Goal: Find specific fact: Find specific fact

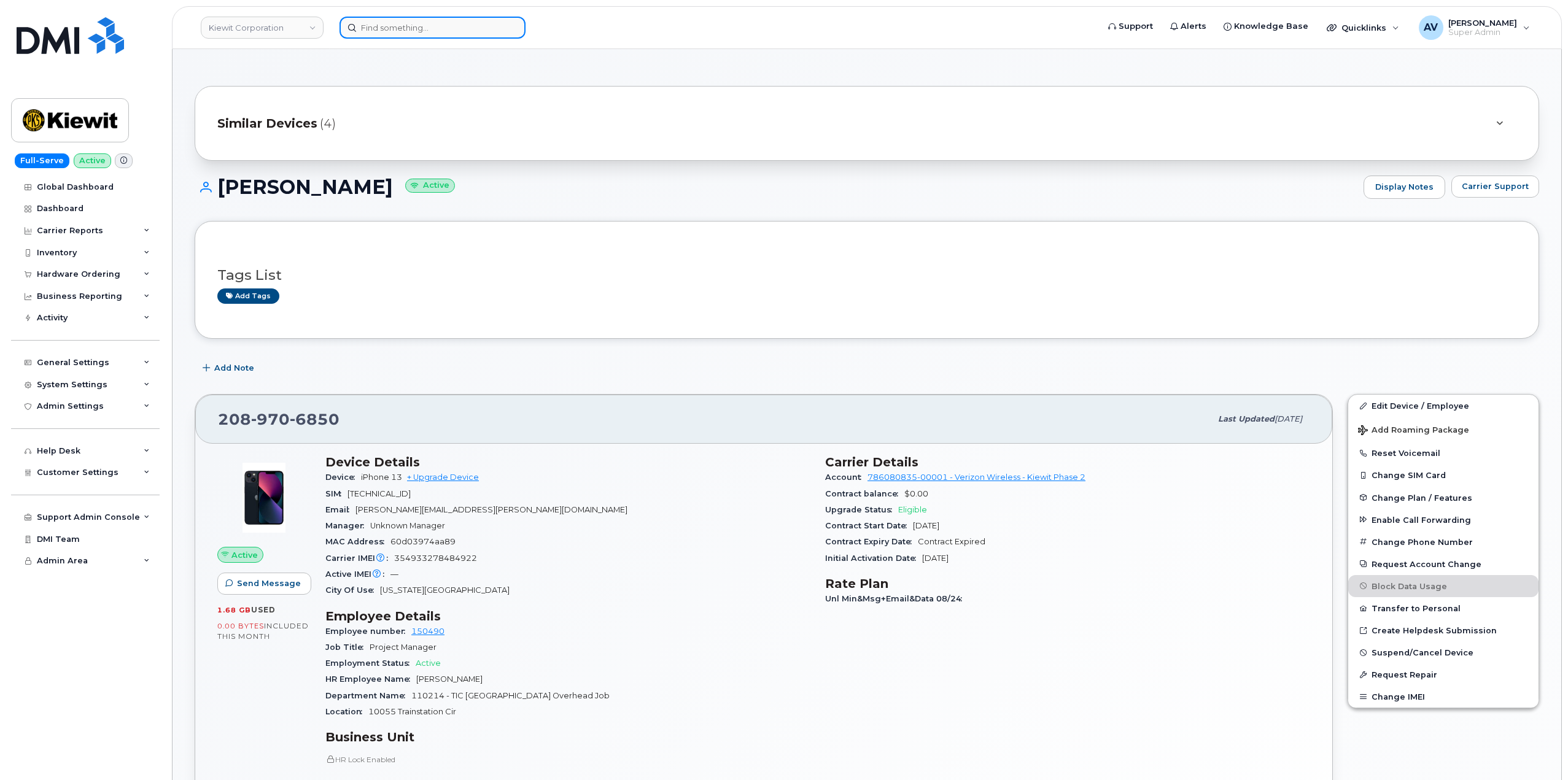
click at [450, 27] on input at bounding box center [432, 27] width 186 height 22
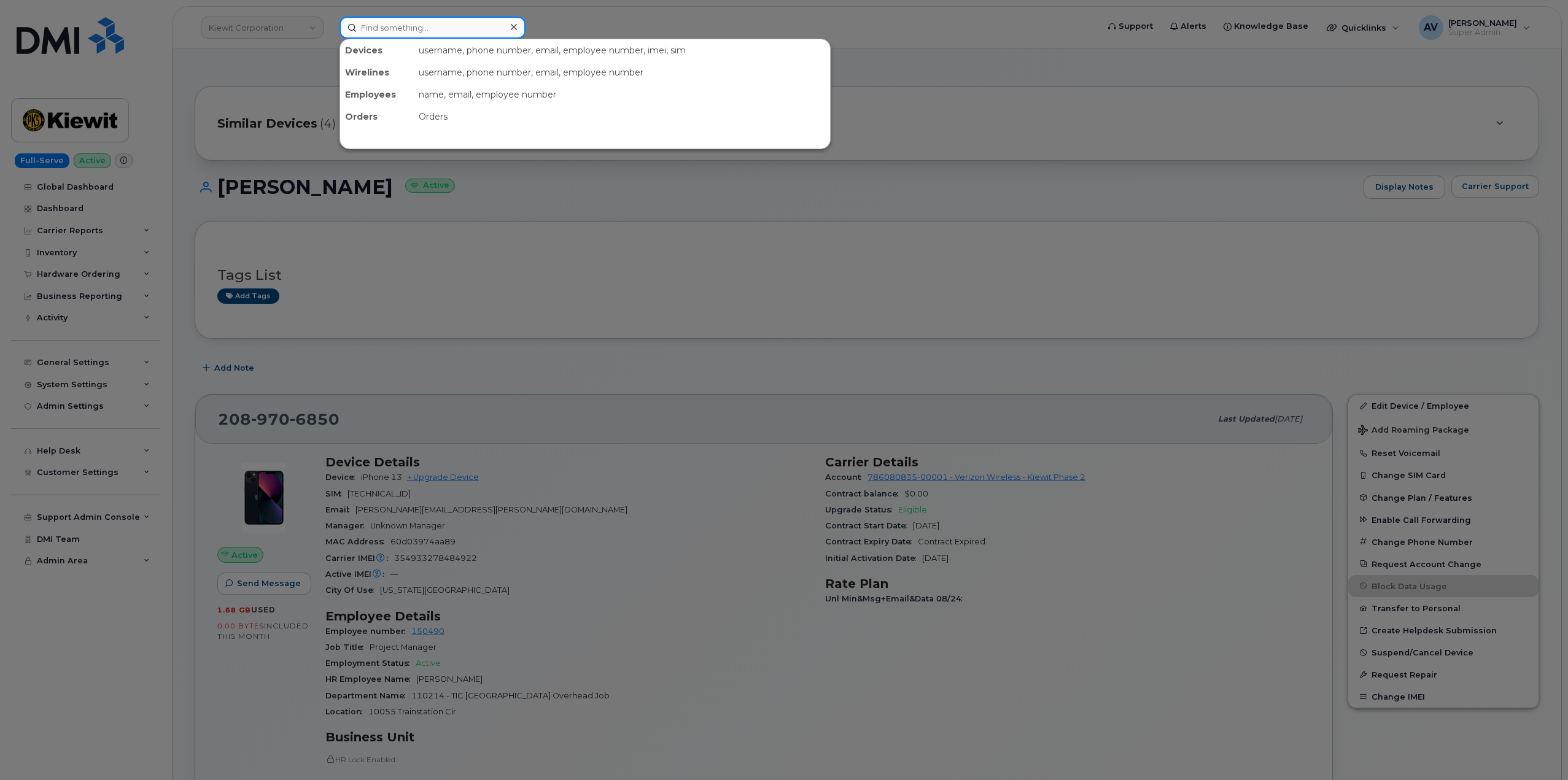
paste input "5063900143"
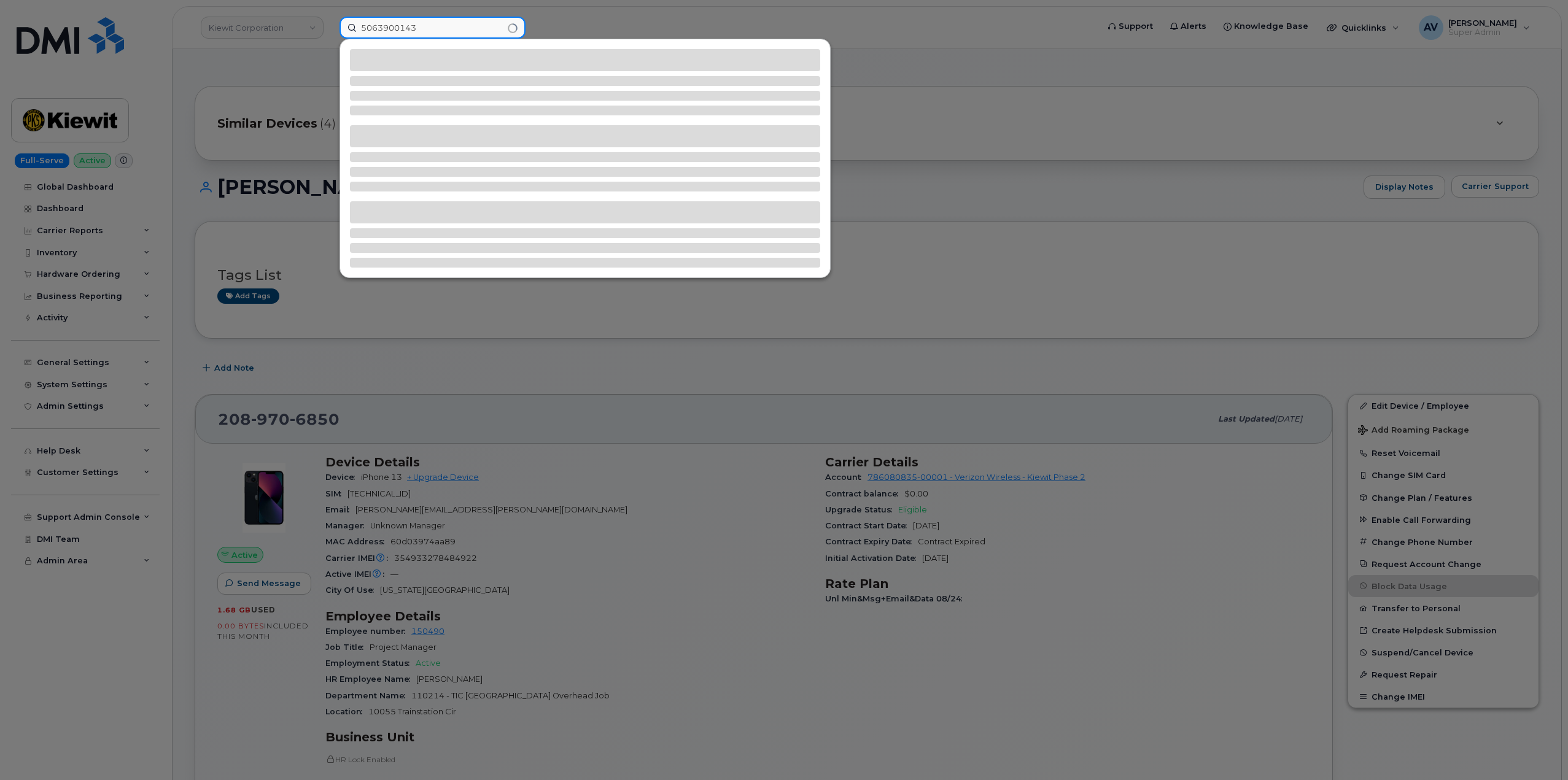
type input "5063900143"
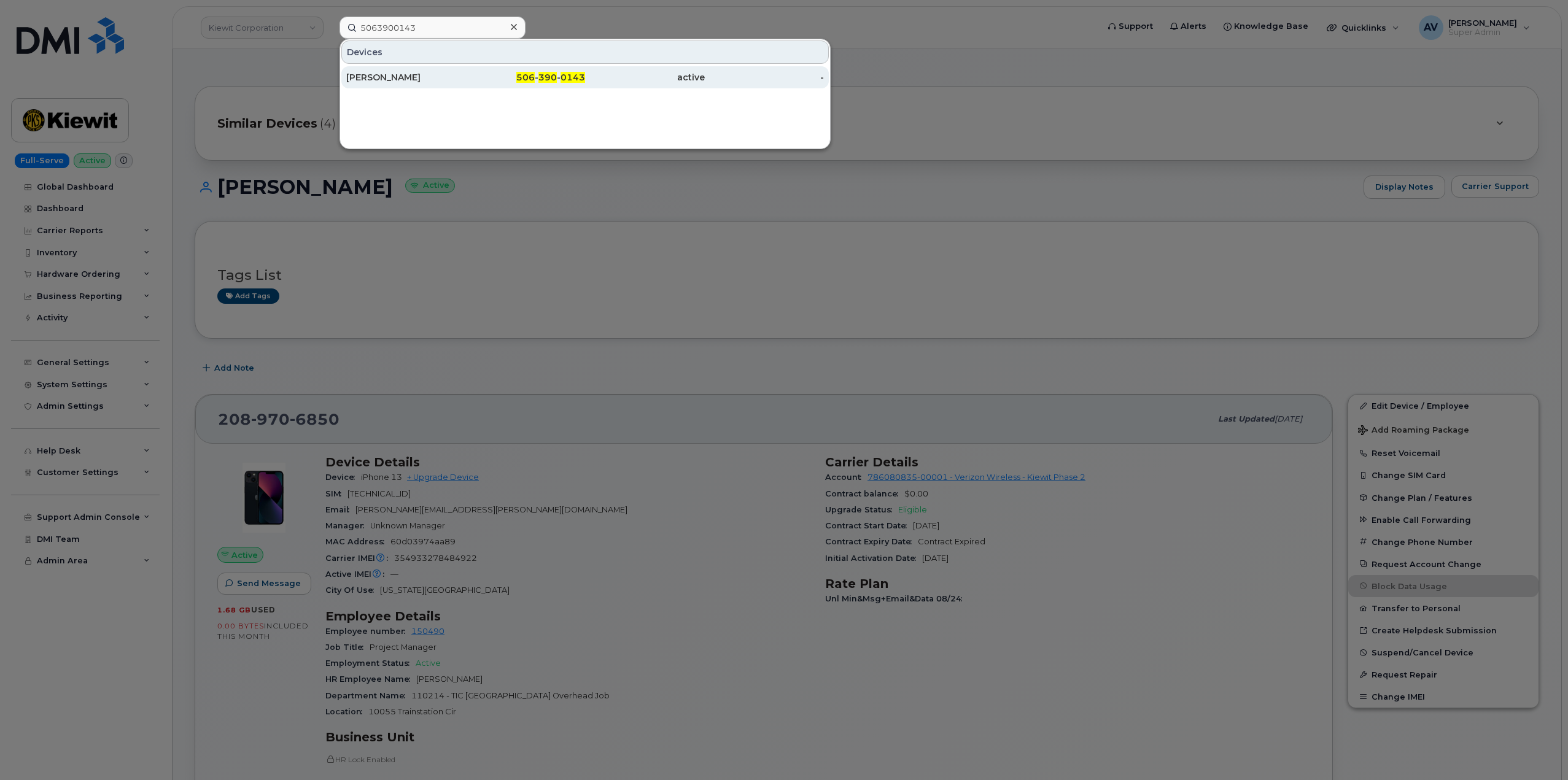
click at [490, 78] on div "506 - 390 - 0143" at bounding box center [526, 77] width 120 height 12
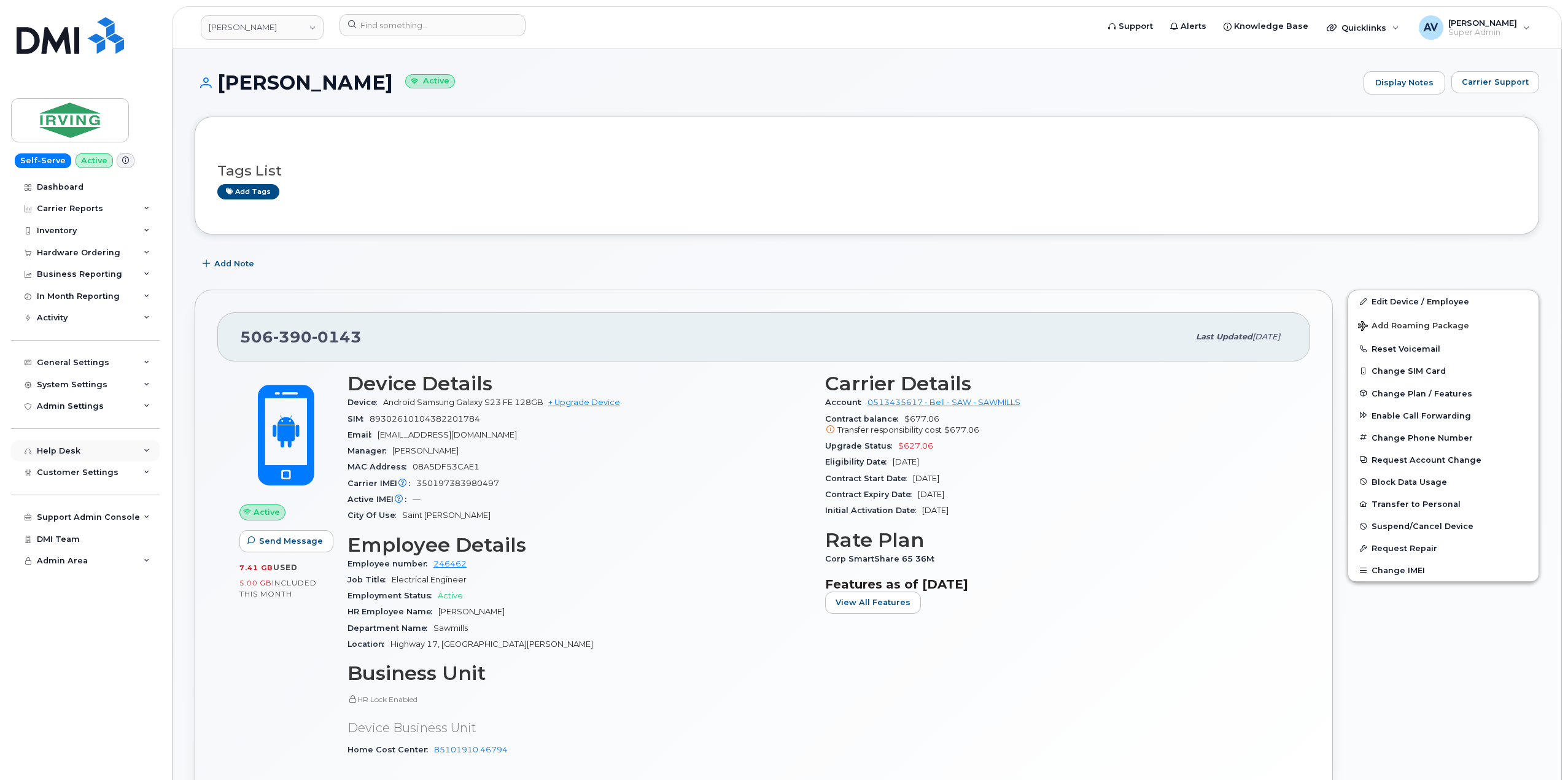
click at [134, 455] on div "Help Desk" at bounding box center [85, 451] width 149 height 22
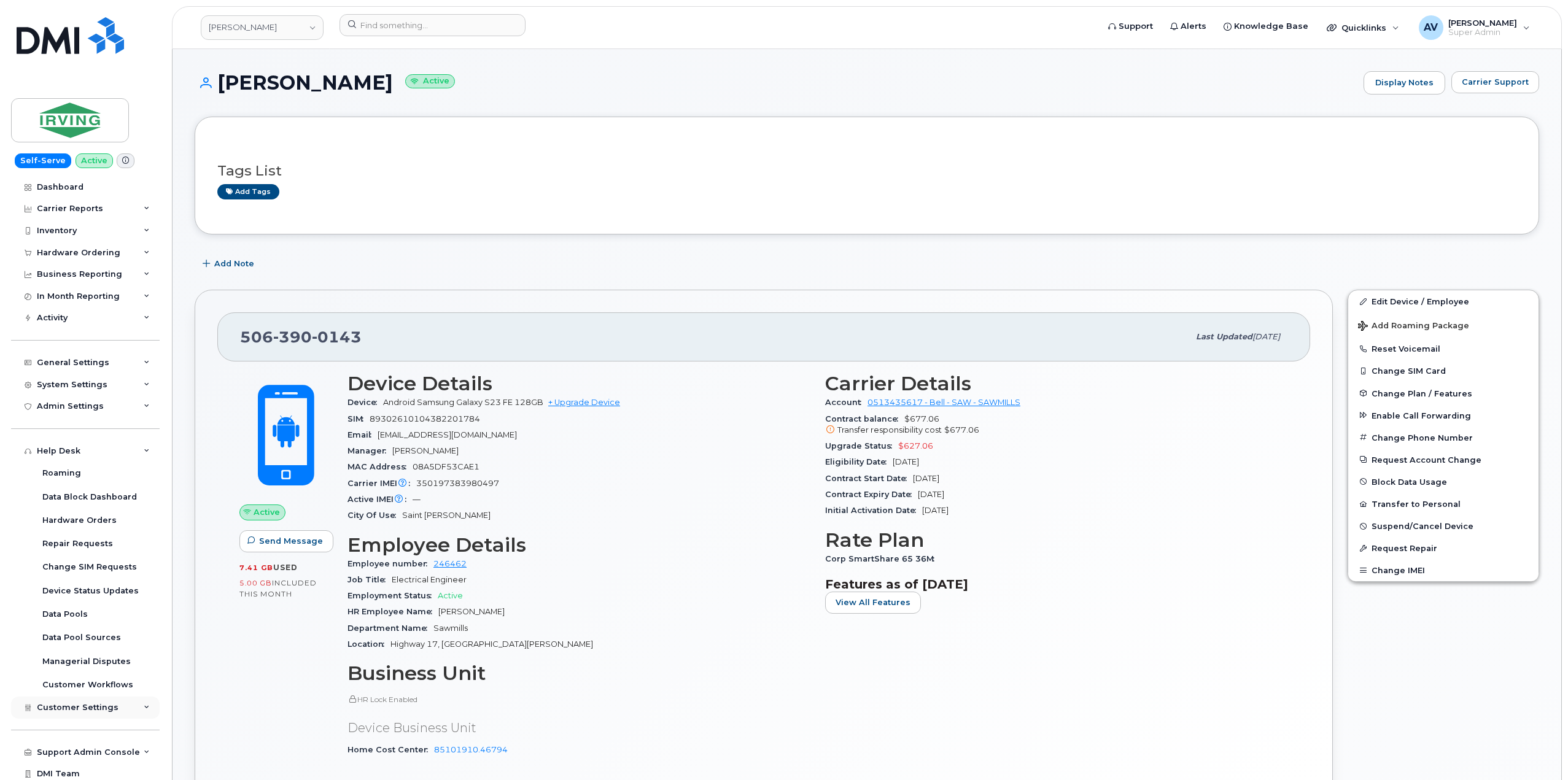
click at [112, 709] on div "Customer Settings" at bounding box center [85, 707] width 149 height 22
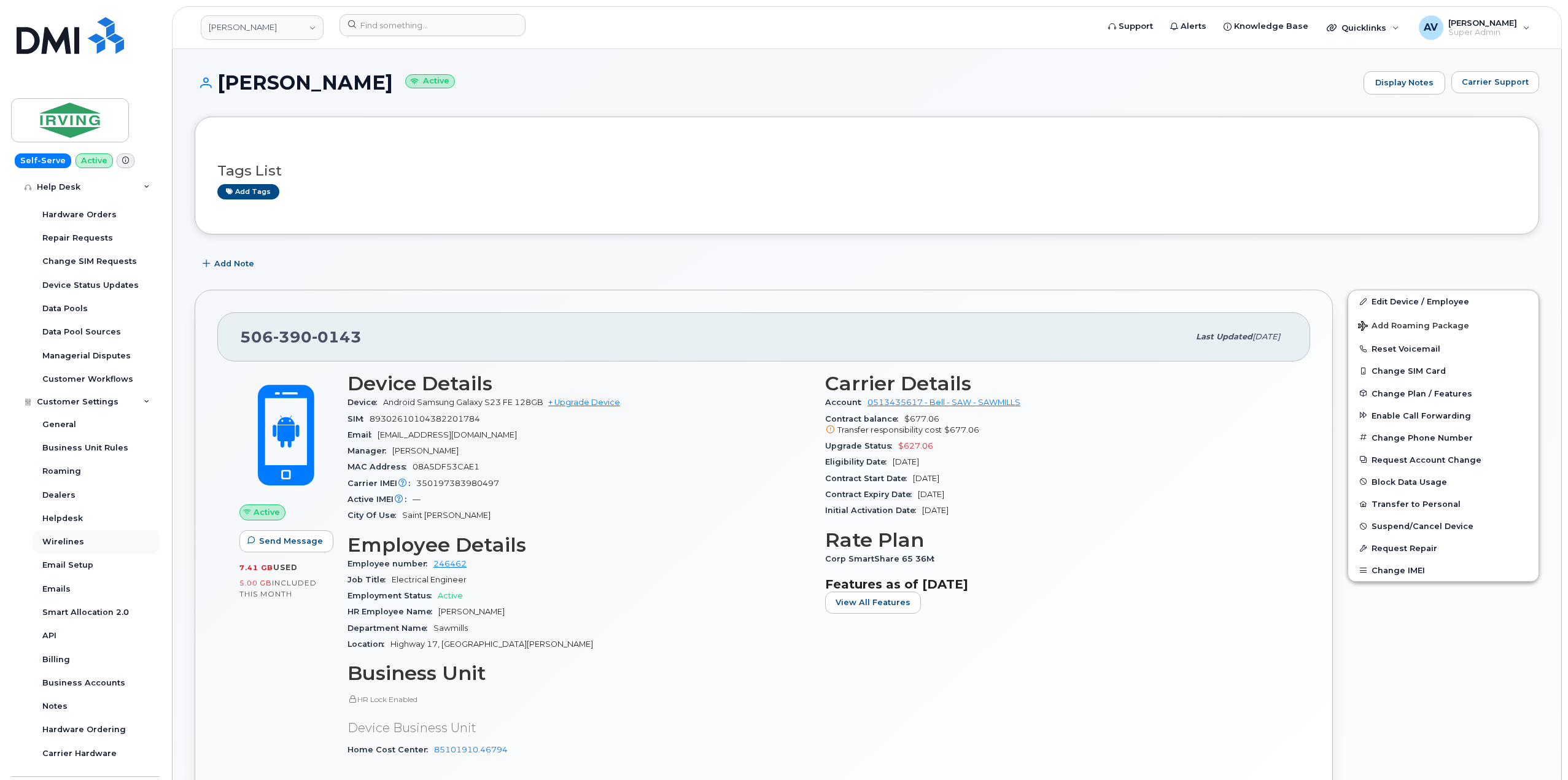
scroll to position [307, 0]
click at [109, 683] on div "Business Accounts" at bounding box center [84, 681] width 83 height 11
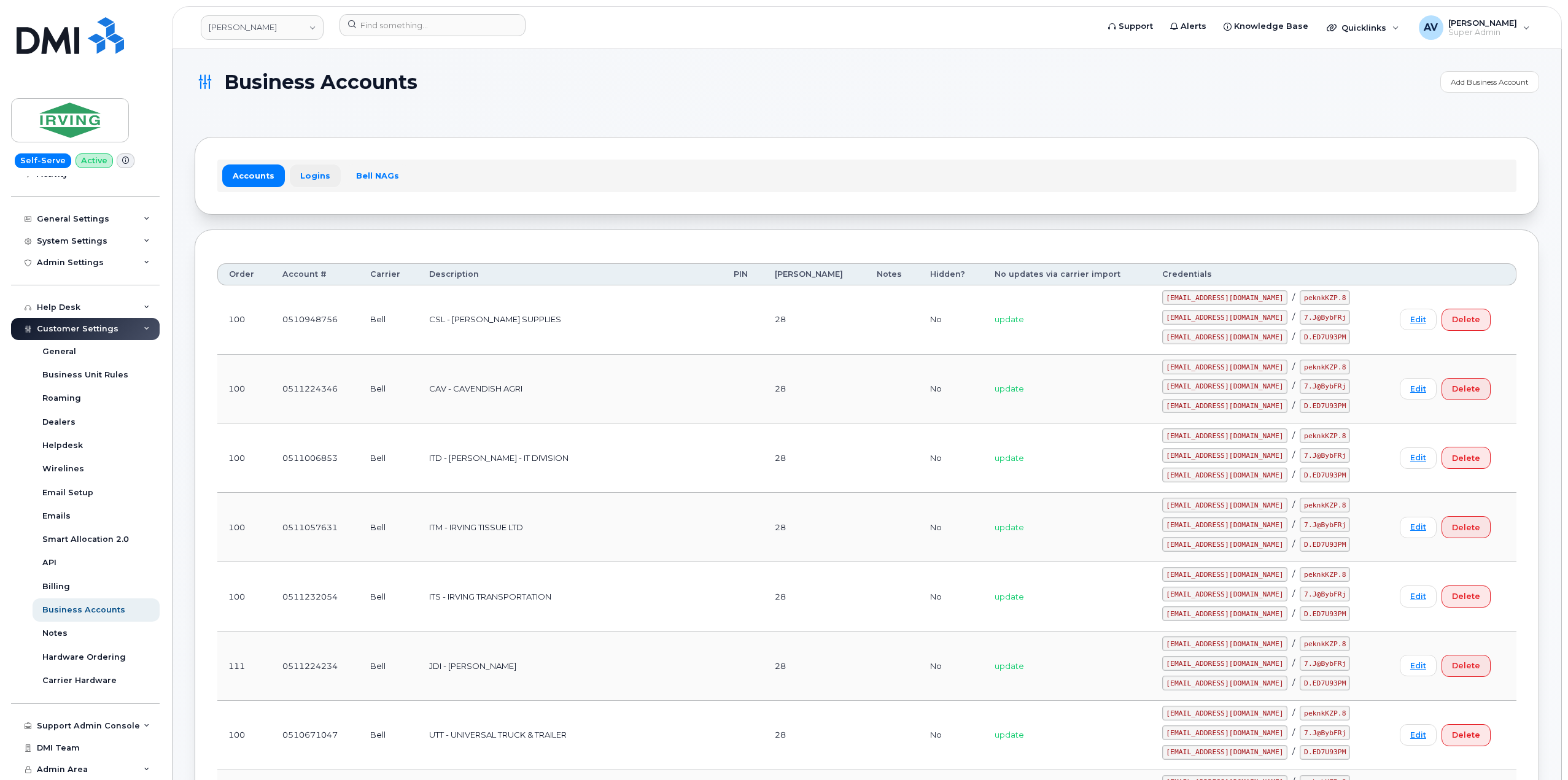
click at [300, 176] on link "Logins" at bounding box center [315, 175] width 51 height 22
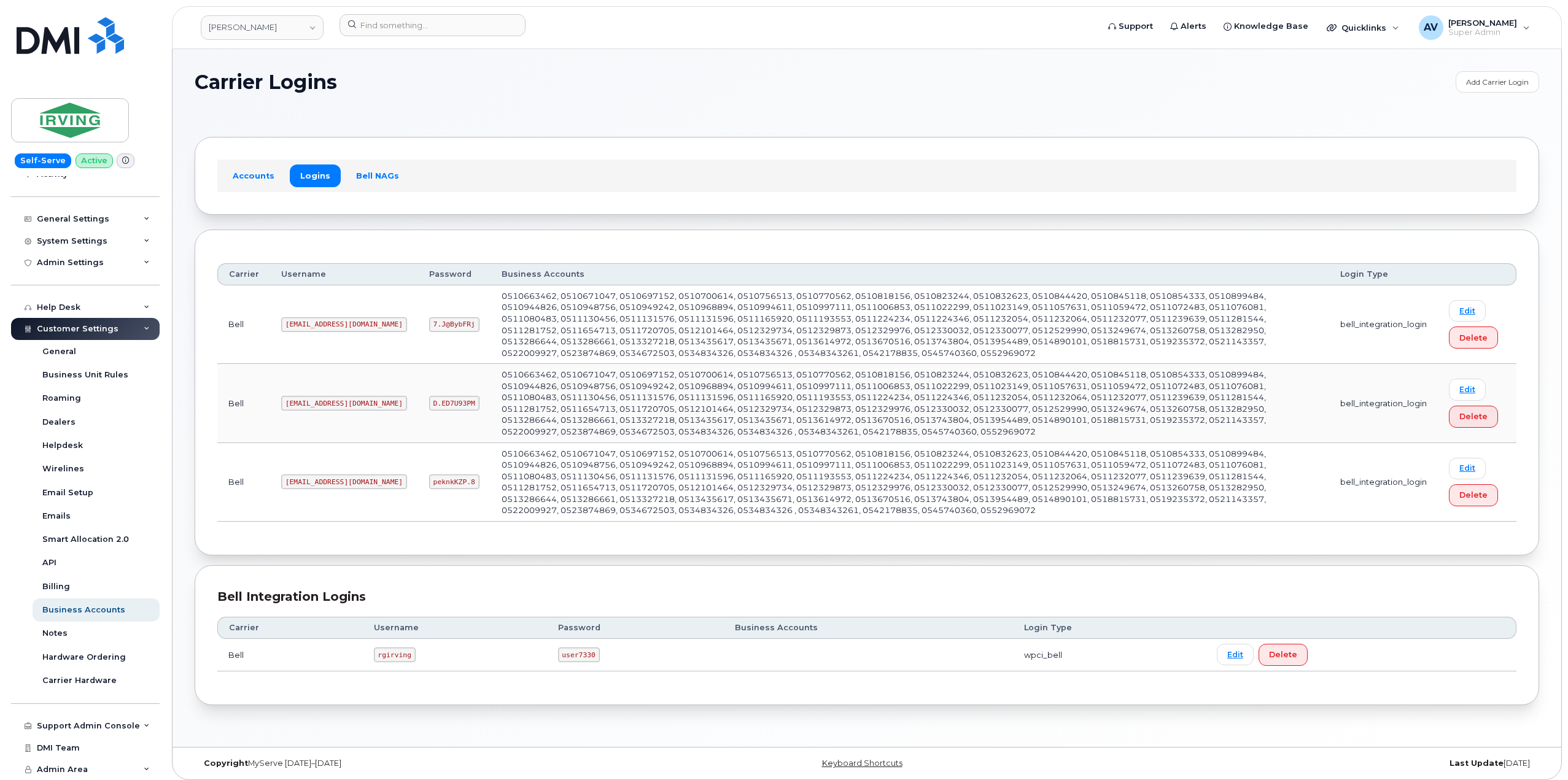
click at [320, 326] on code "irvingsm1@myserve.ca" at bounding box center [344, 324] width 126 height 15
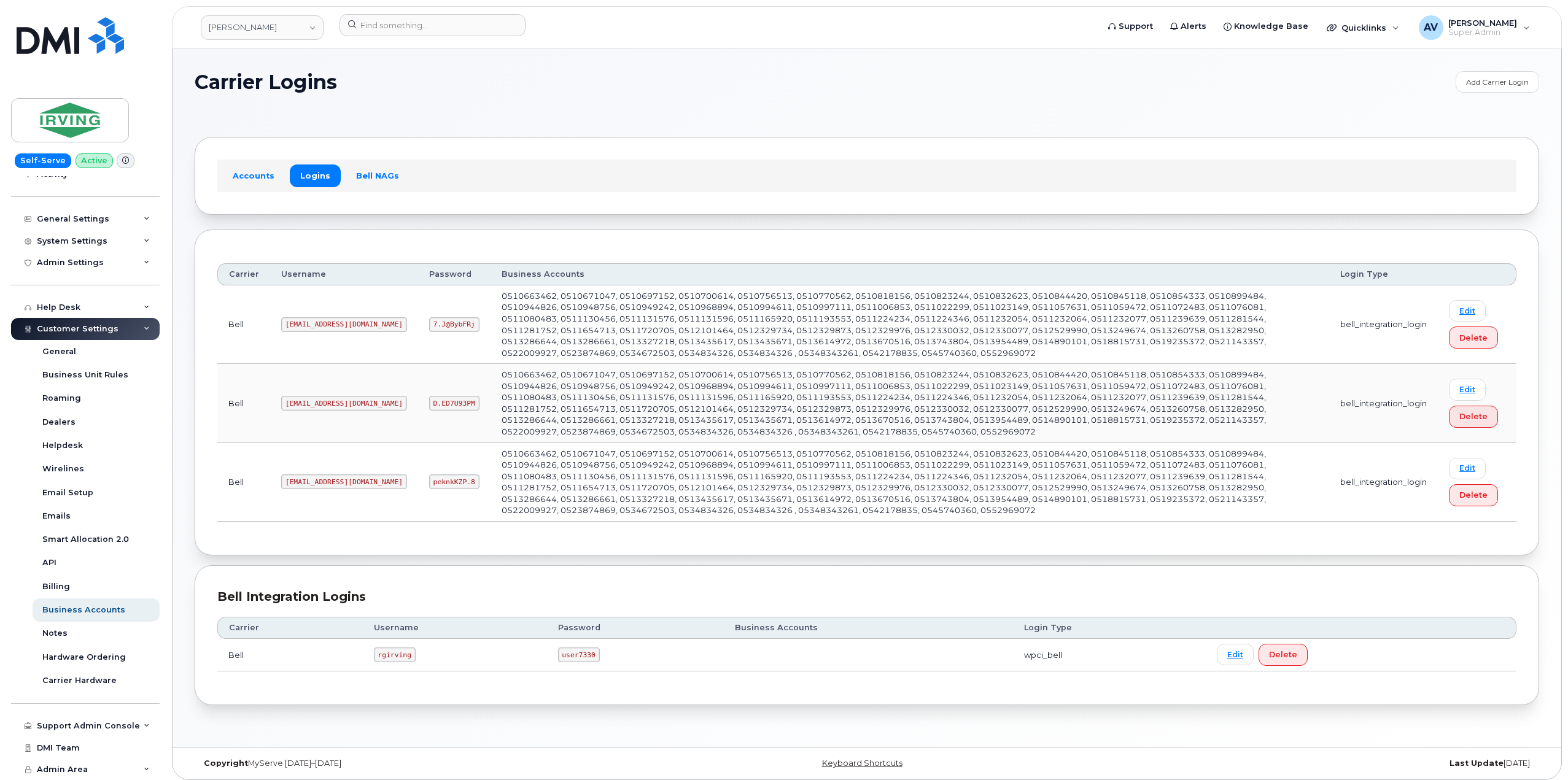
click at [429, 322] on code "7.J@BybFRj" at bounding box center [454, 324] width 50 height 15
copy code "7.J@BybFRj"
click at [330, 407] on code "irvingsm2@myserve.ca" at bounding box center [344, 403] width 126 height 15
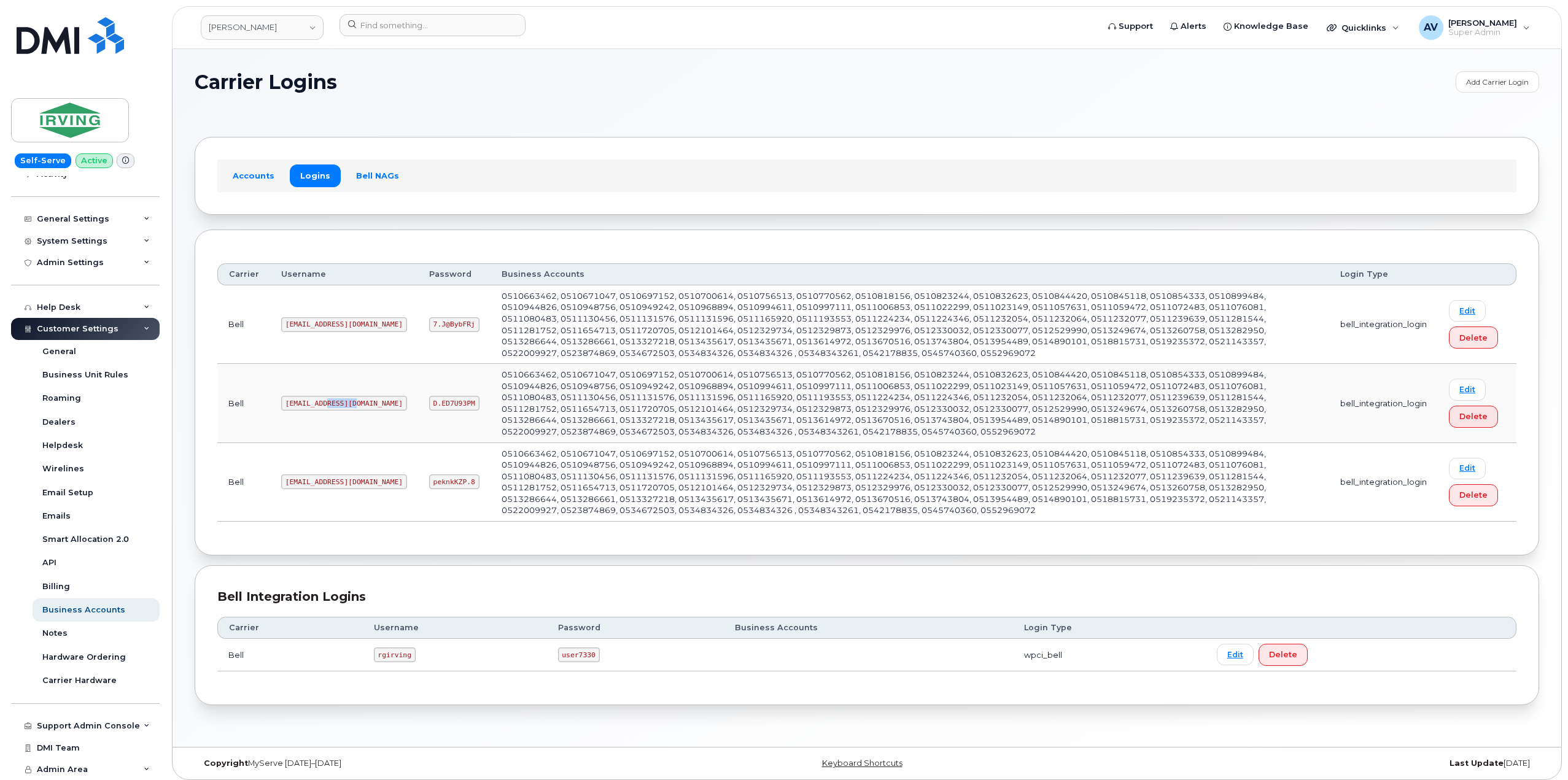
click at [330, 407] on code "irvingsm2@myserve.ca" at bounding box center [344, 403] width 126 height 15
click at [429, 401] on code "D.ED7U93PM" at bounding box center [454, 403] width 50 height 15
copy code "D.ED7U93PM"
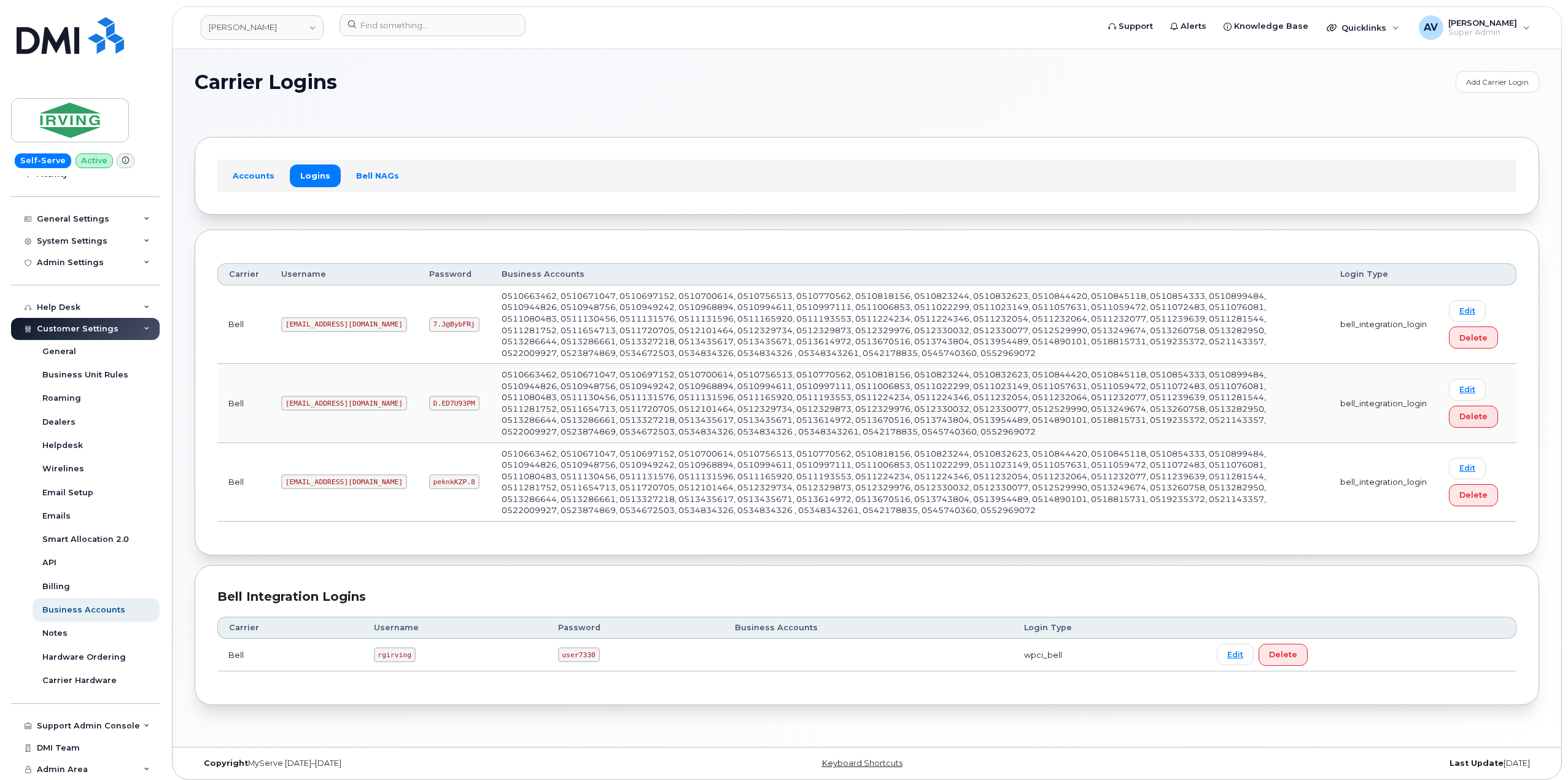
click at [317, 404] on code "irvingsm2@myserve.ca" at bounding box center [344, 403] width 126 height 15
copy code "irvingsm2@myserve.ca"
click at [332, 479] on code "irvingsm@myserve.ca" at bounding box center [344, 482] width 126 height 15
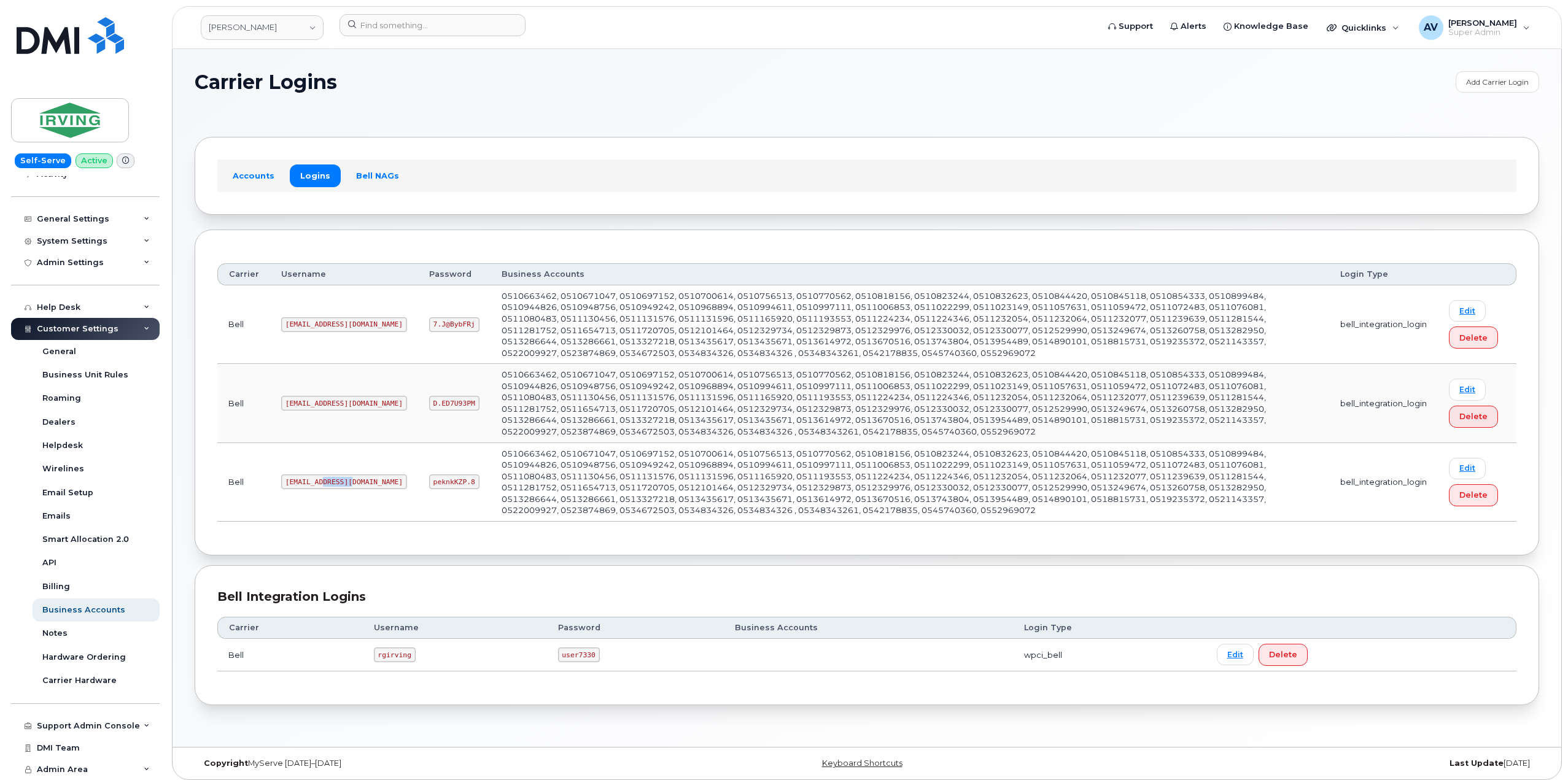
click at [332, 479] on code "irvingsm@myserve.ca" at bounding box center [344, 482] width 126 height 15
copy code "irvingsm@myserve.ca"
click at [429, 477] on code "peknkKZP.8" at bounding box center [454, 482] width 50 height 15
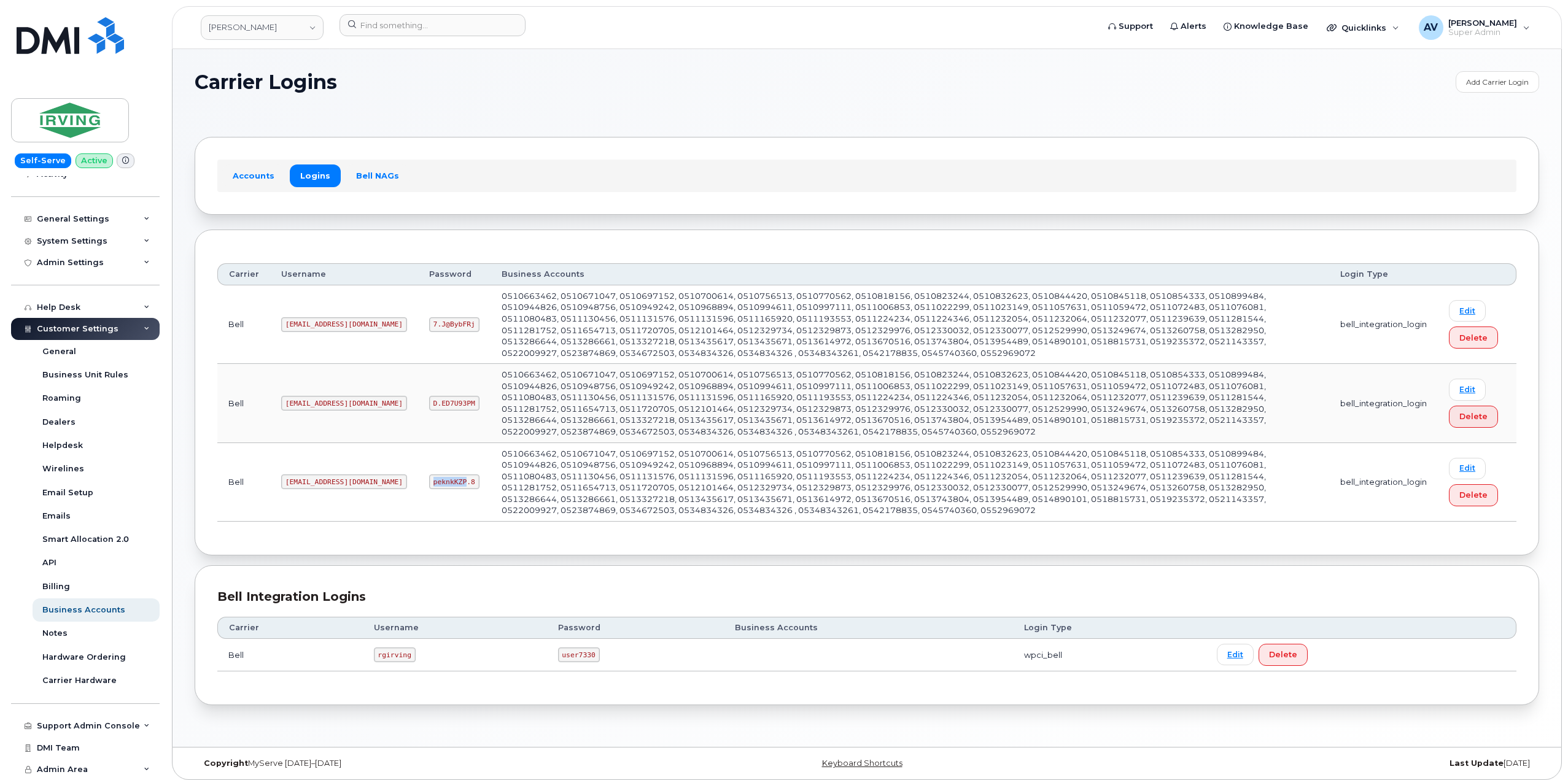
click at [429, 477] on code "peknkKZP.8" at bounding box center [454, 482] width 50 height 15
copy code "peknkKZP.8"
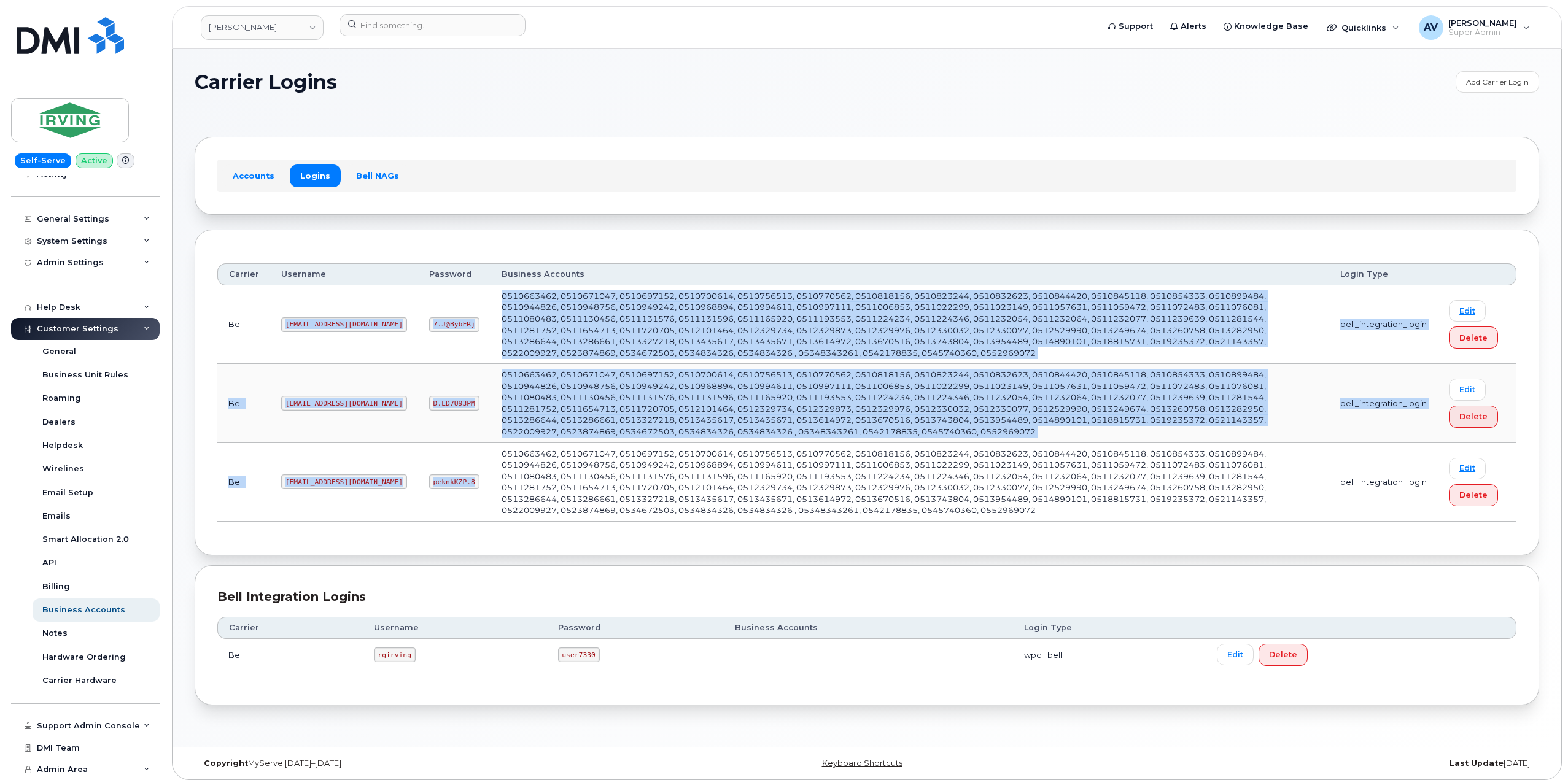
drag, startPoint x: 268, startPoint y: 319, endPoint x: 434, endPoint y: 489, distance: 237.6
click at [434, 489] on tbody "Bell irvingsm1@myserve.ca 7.J@BybFRj 0510663462, 0510671047, 0510697152, 051070…" at bounding box center [867, 404] width 1300 height 236
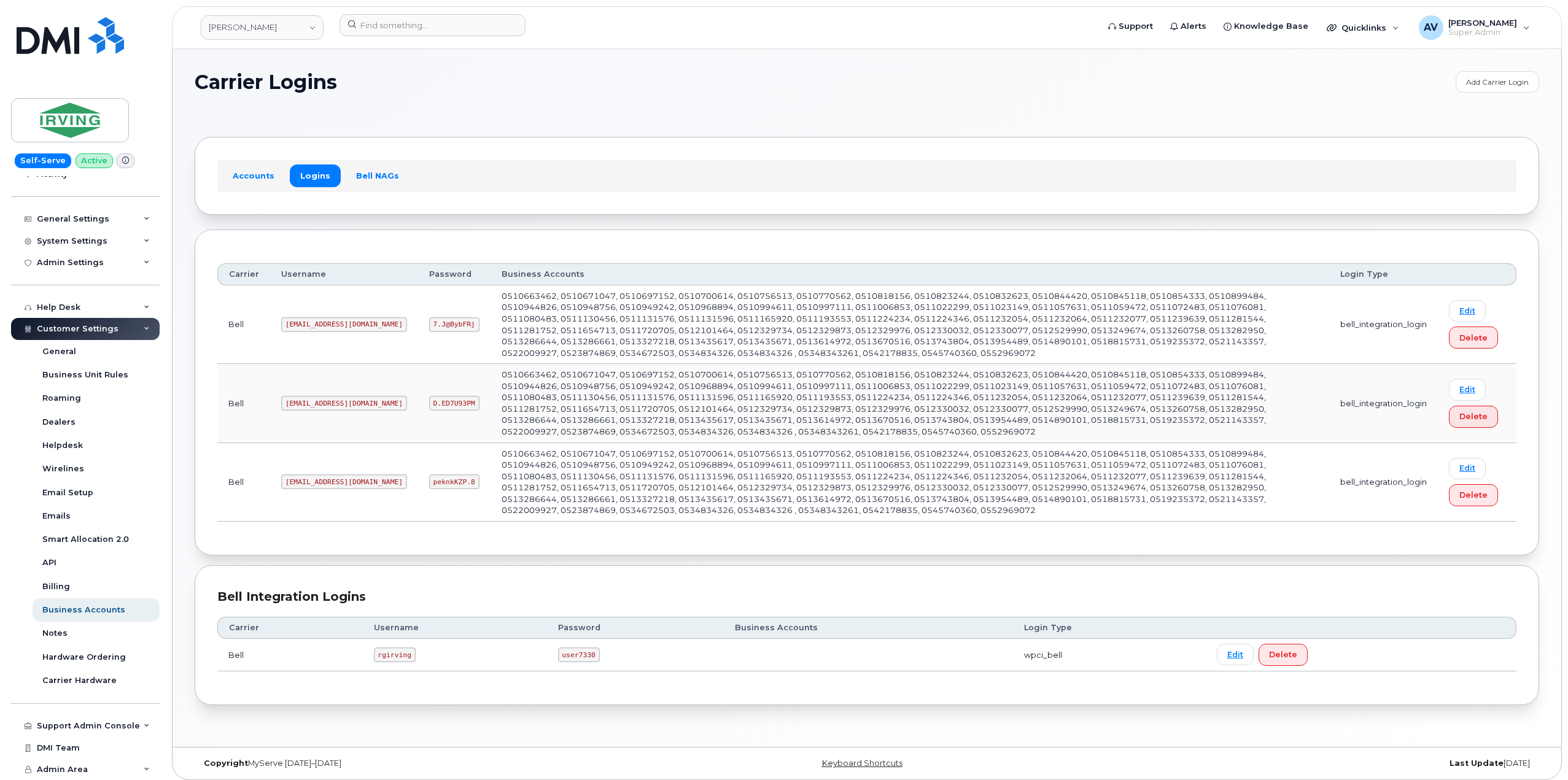
click at [360, 269] on th "Username" at bounding box center [344, 274] width 148 height 22
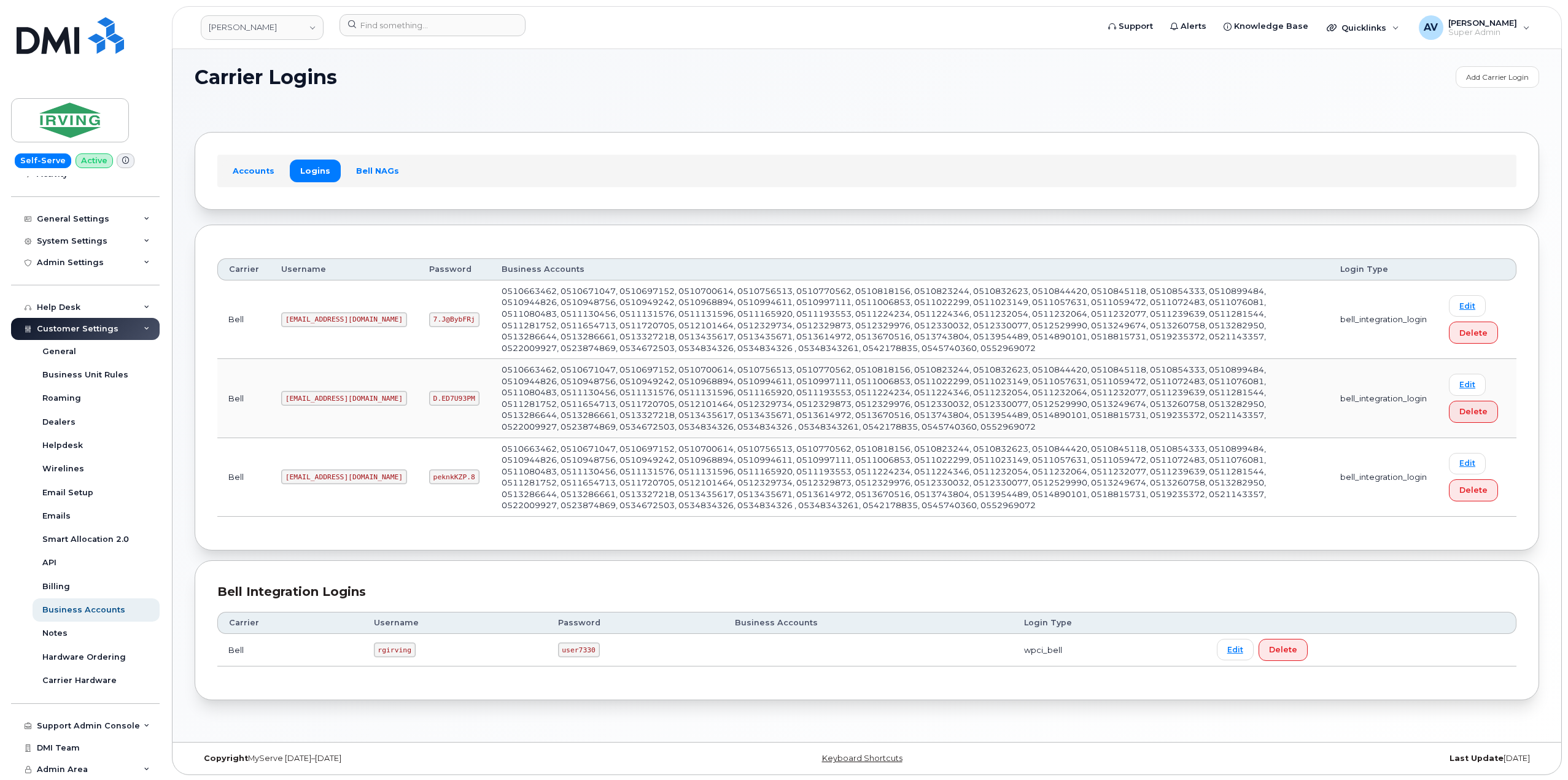
scroll to position [6, 0]
click at [483, 18] on input at bounding box center [432, 25] width 186 height 22
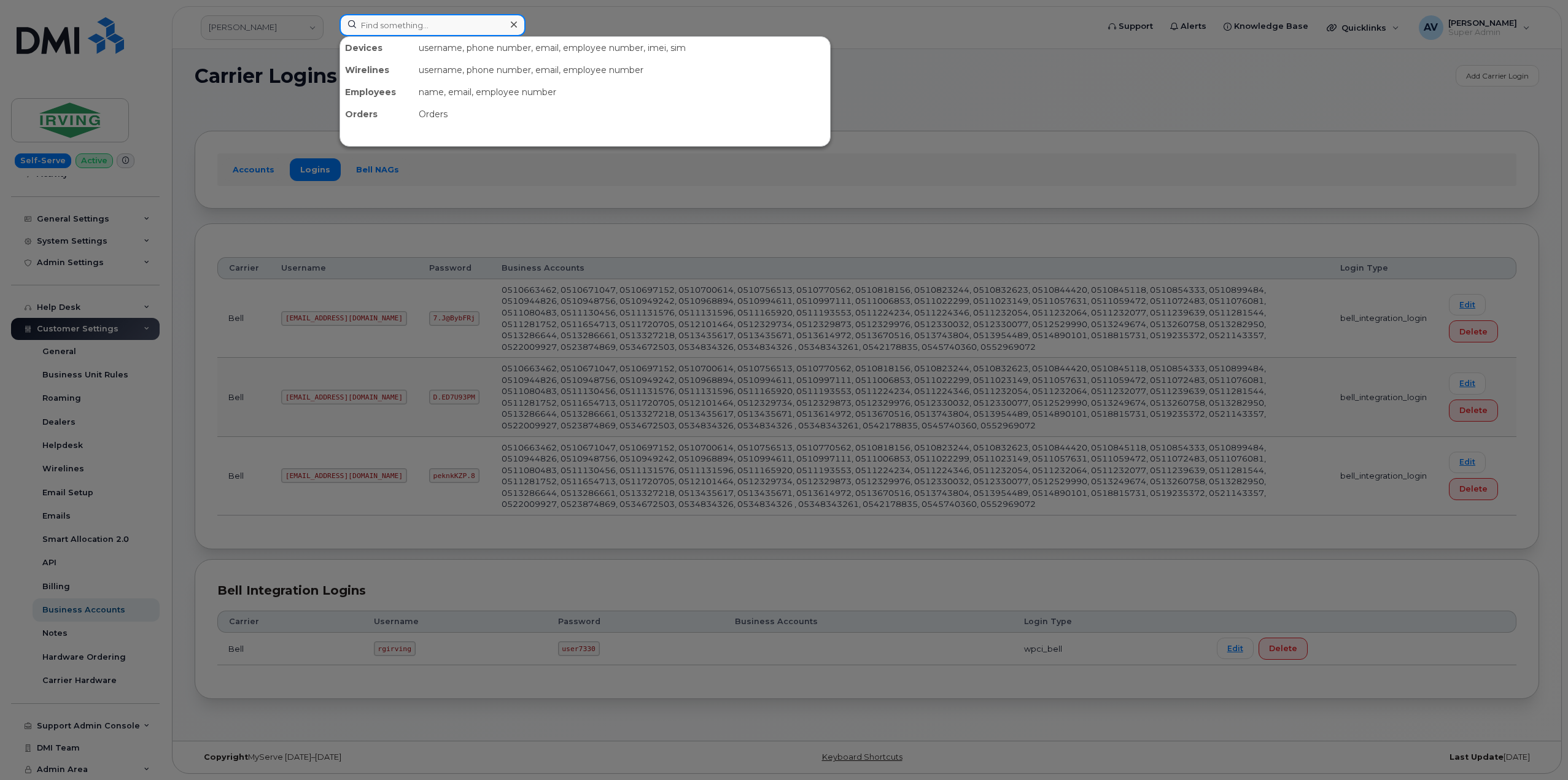
paste input "5063900143"
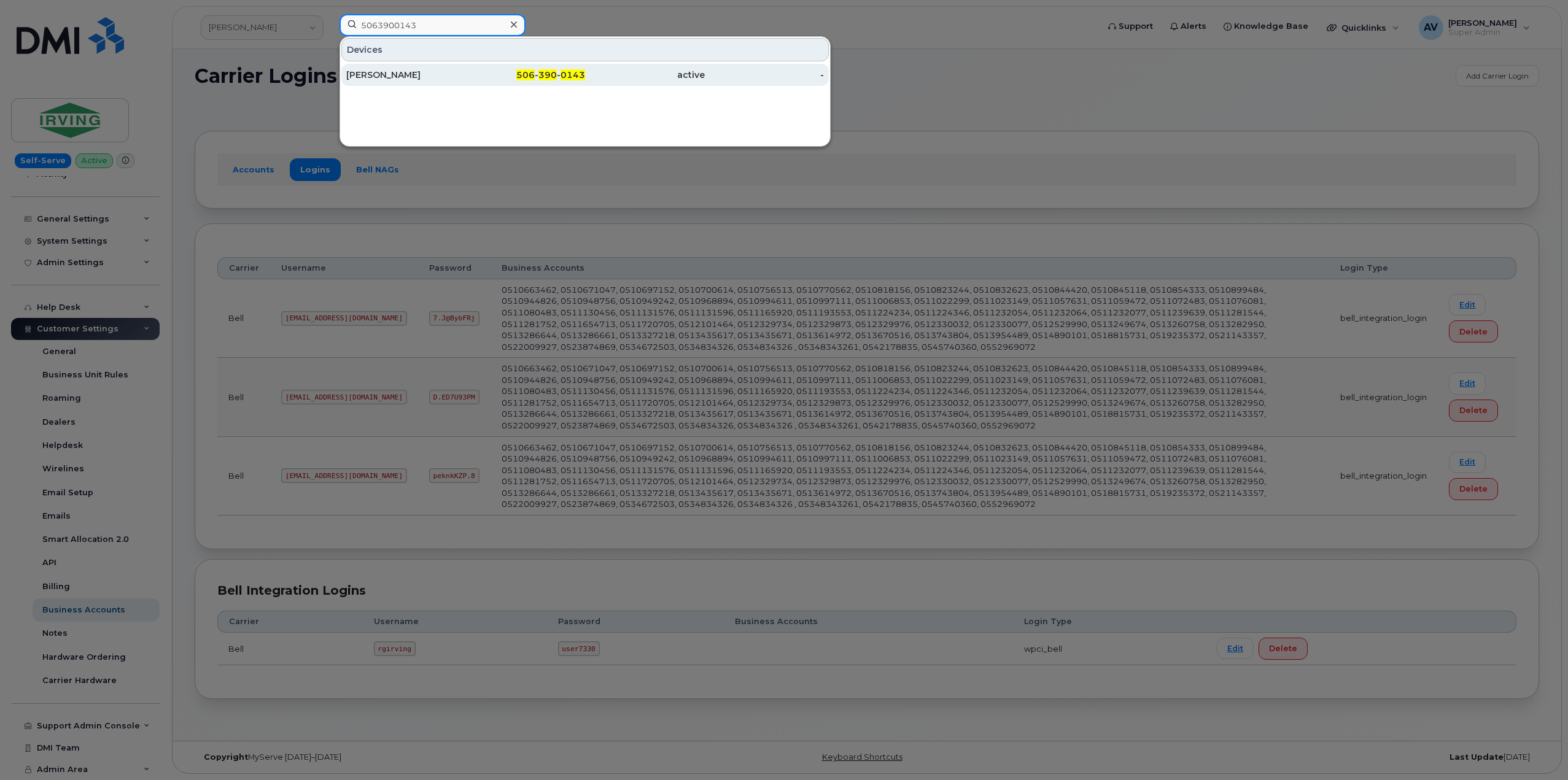
type input "5063900143"
click at [412, 71] on div "[PERSON_NAME]" at bounding box center [406, 74] width 120 height 12
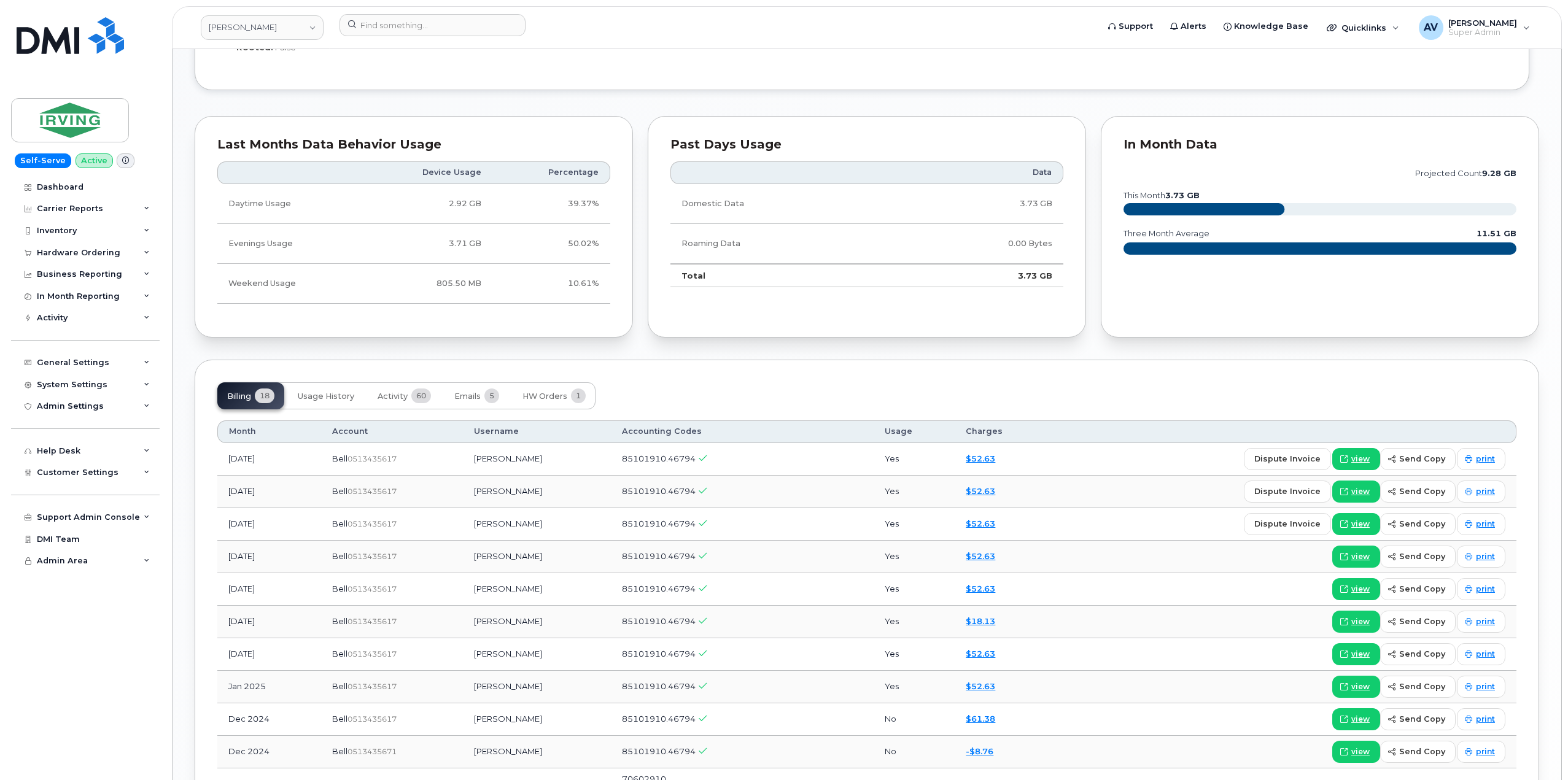
scroll to position [982, 0]
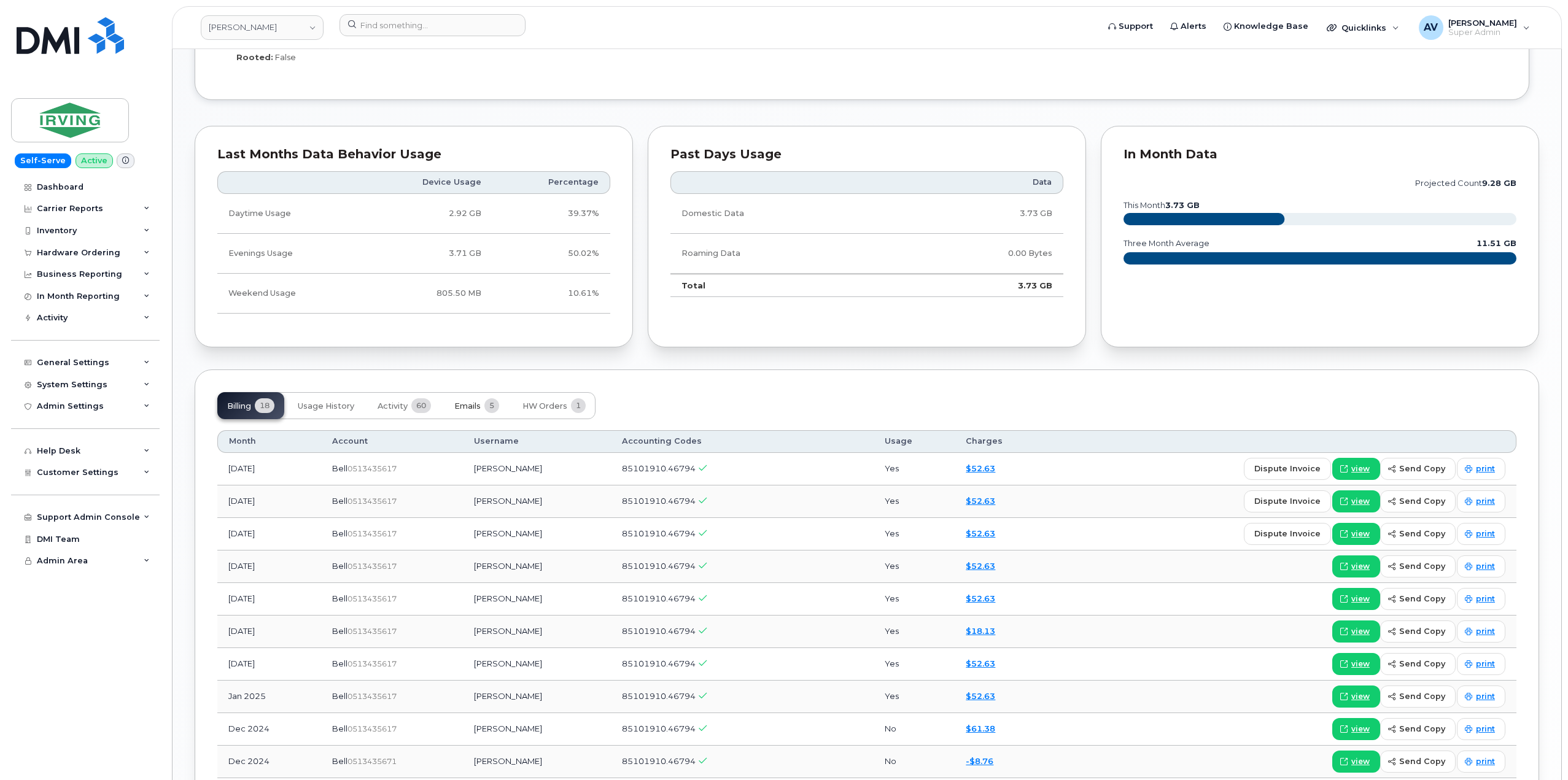
click at [473, 406] on span "Emails" at bounding box center [468, 406] width 26 height 10
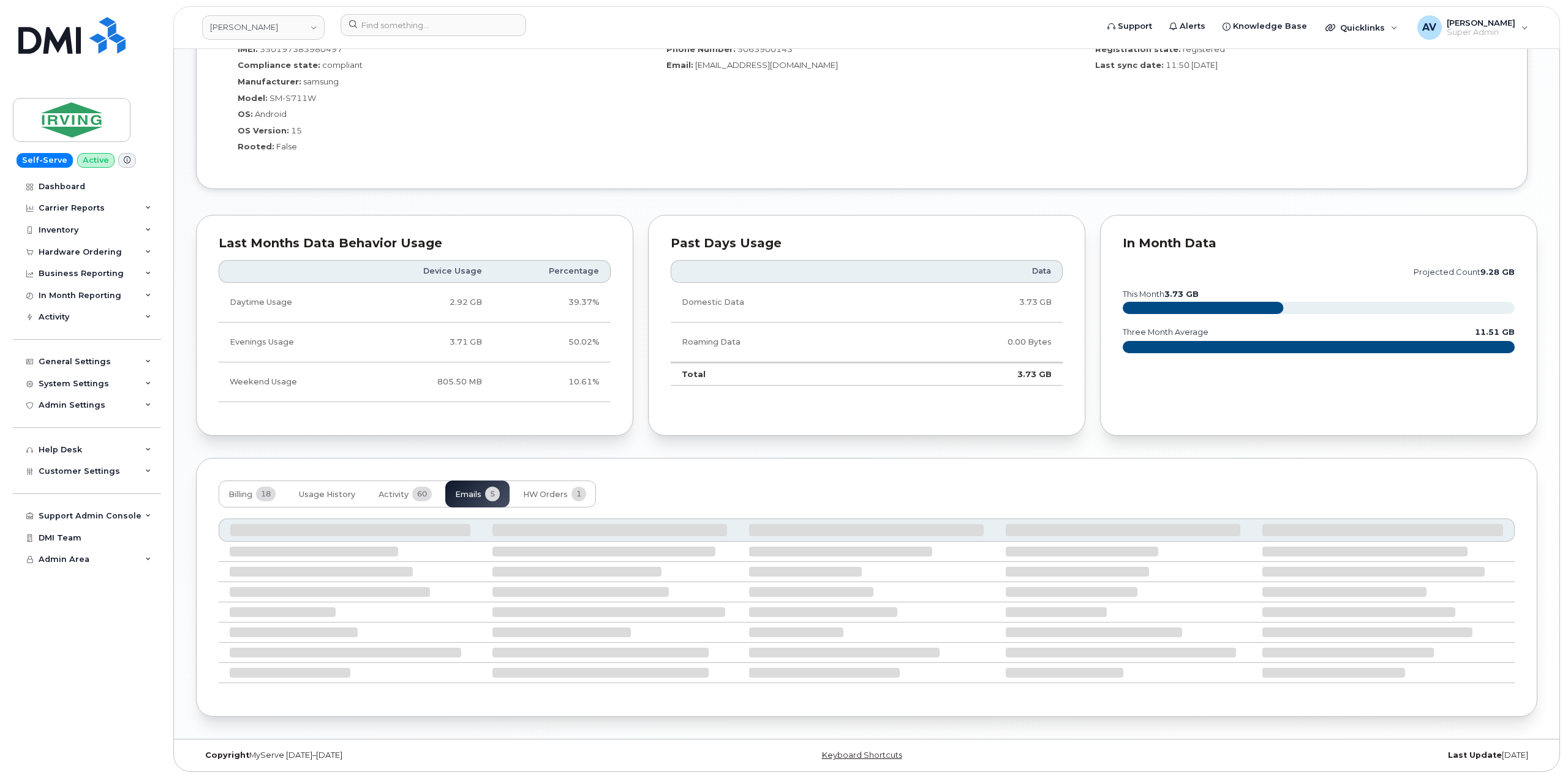
scroll to position [857, 0]
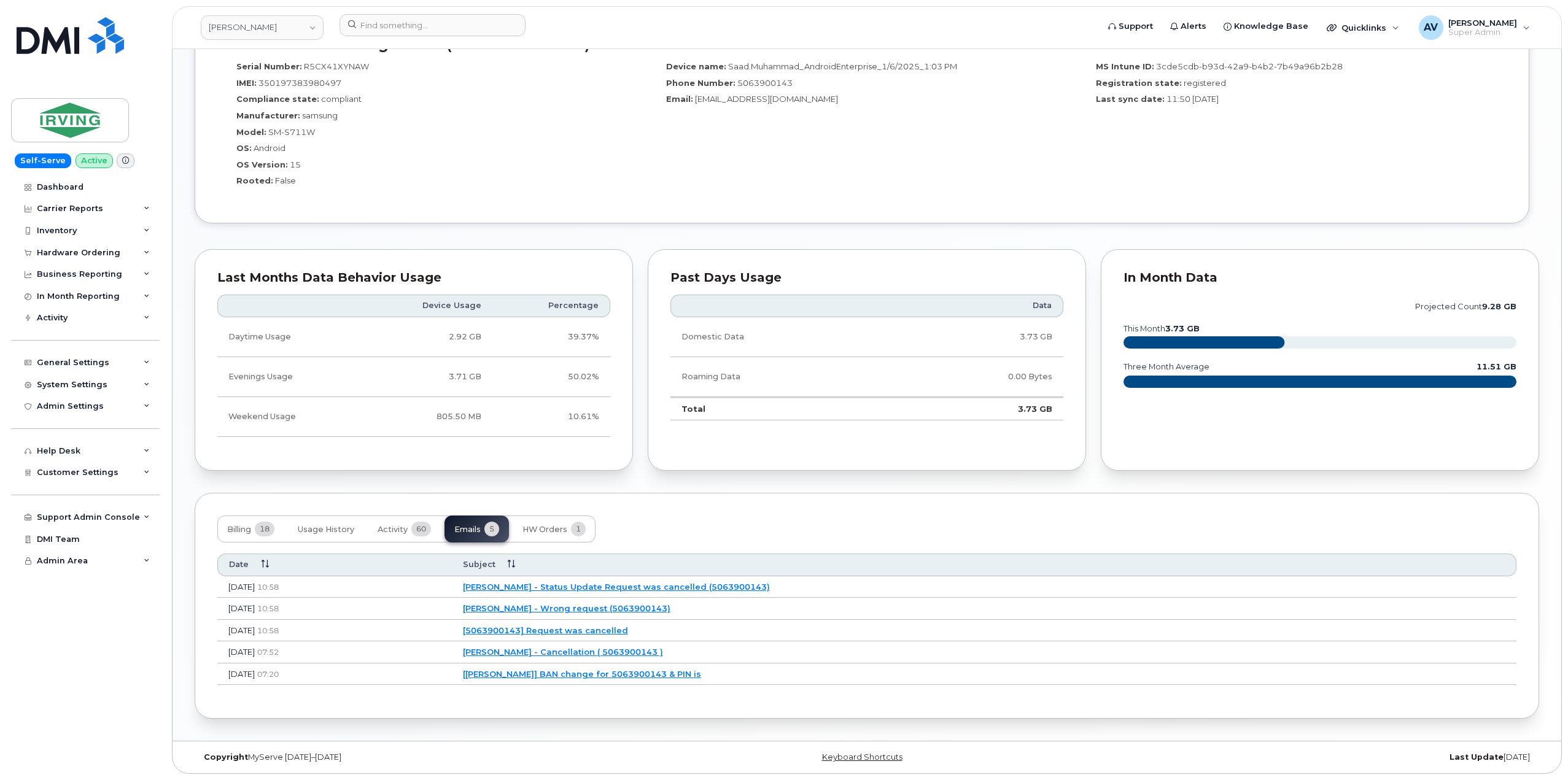
click at [628, 632] on link "[5063900143] Request was cancelled" at bounding box center [546, 630] width 165 height 10
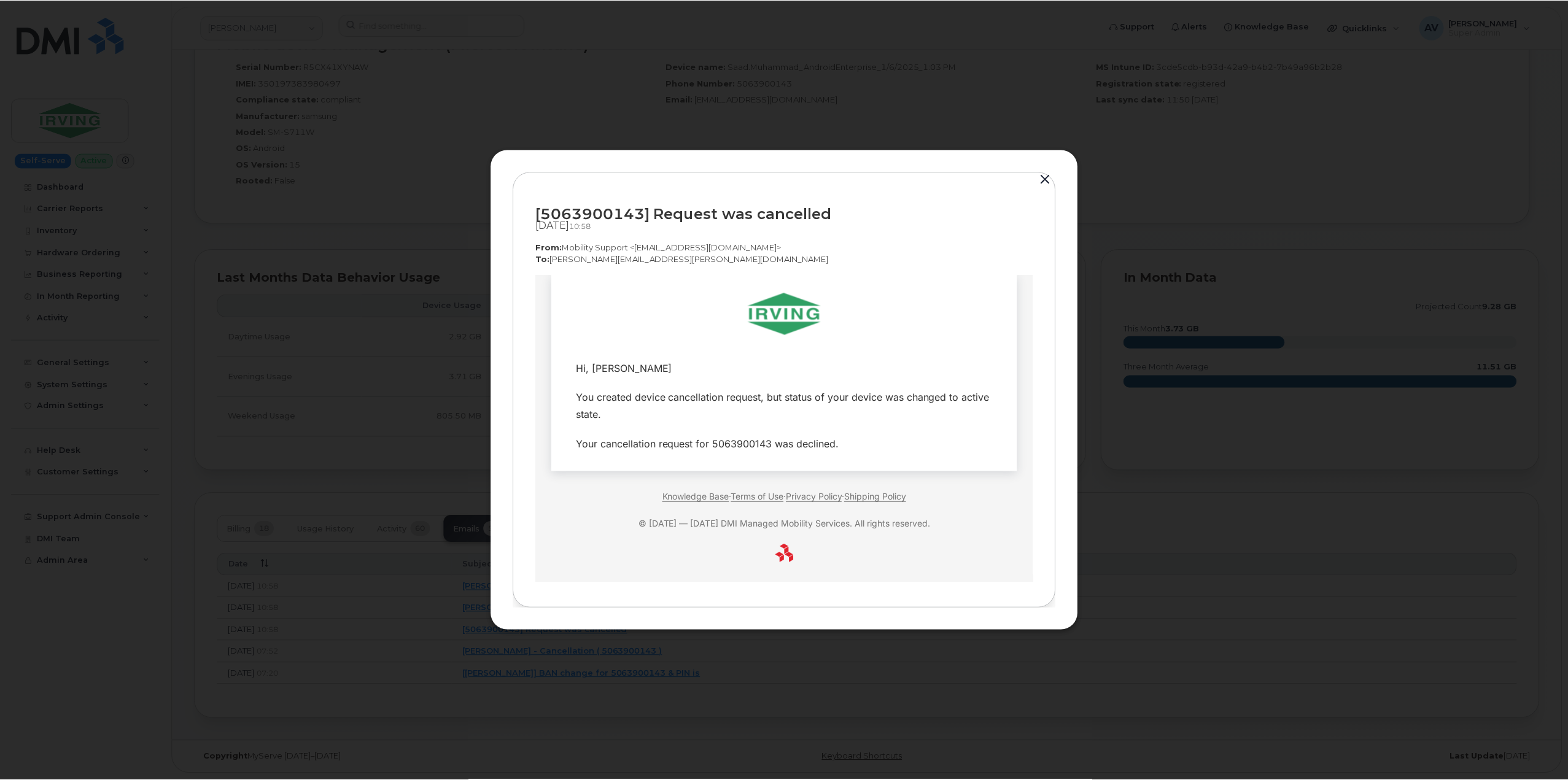
scroll to position [24, 0]
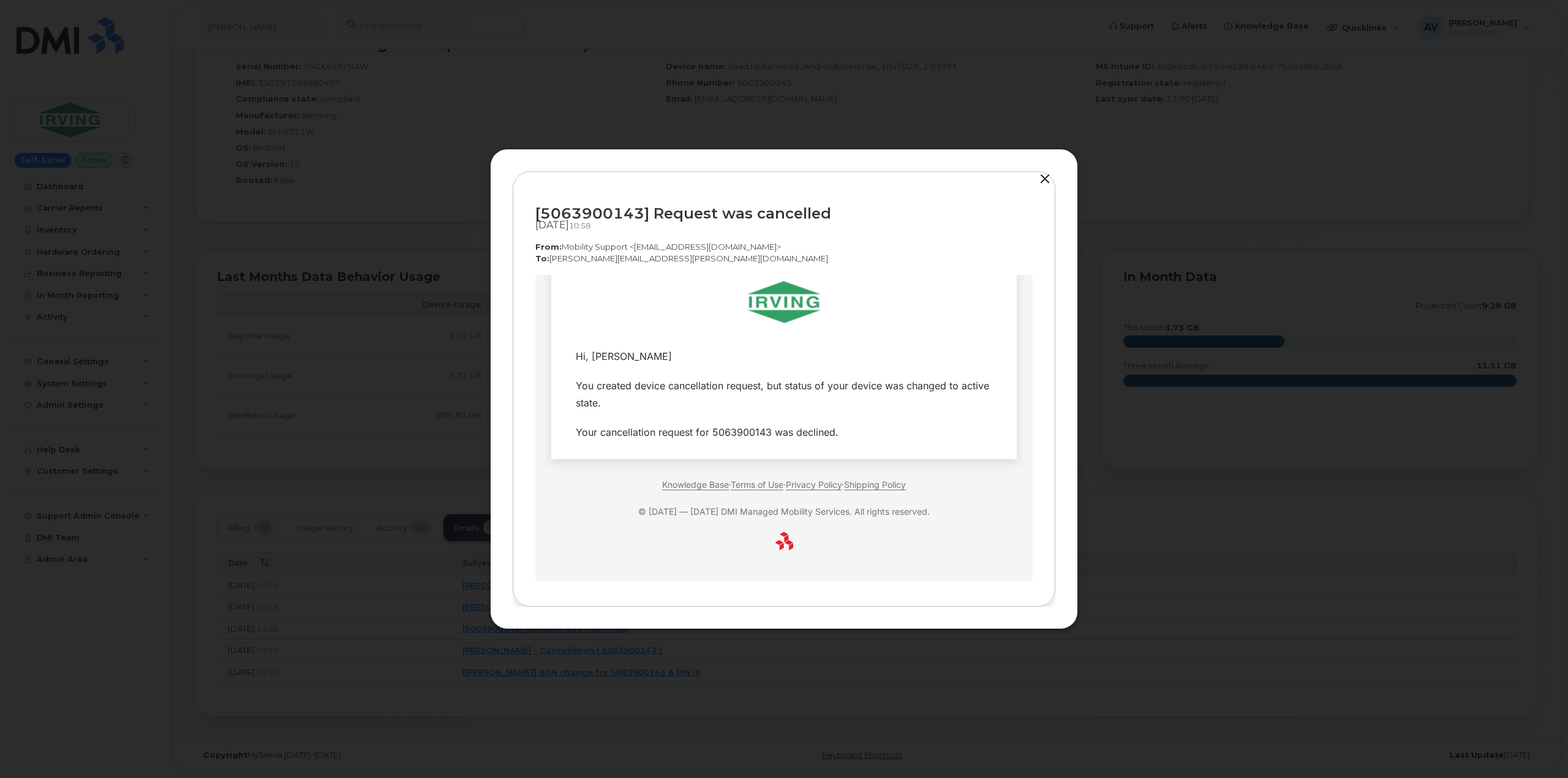
click at [1045, 180] on button "button" at bounding box center [1045, 179] width 19 height 17
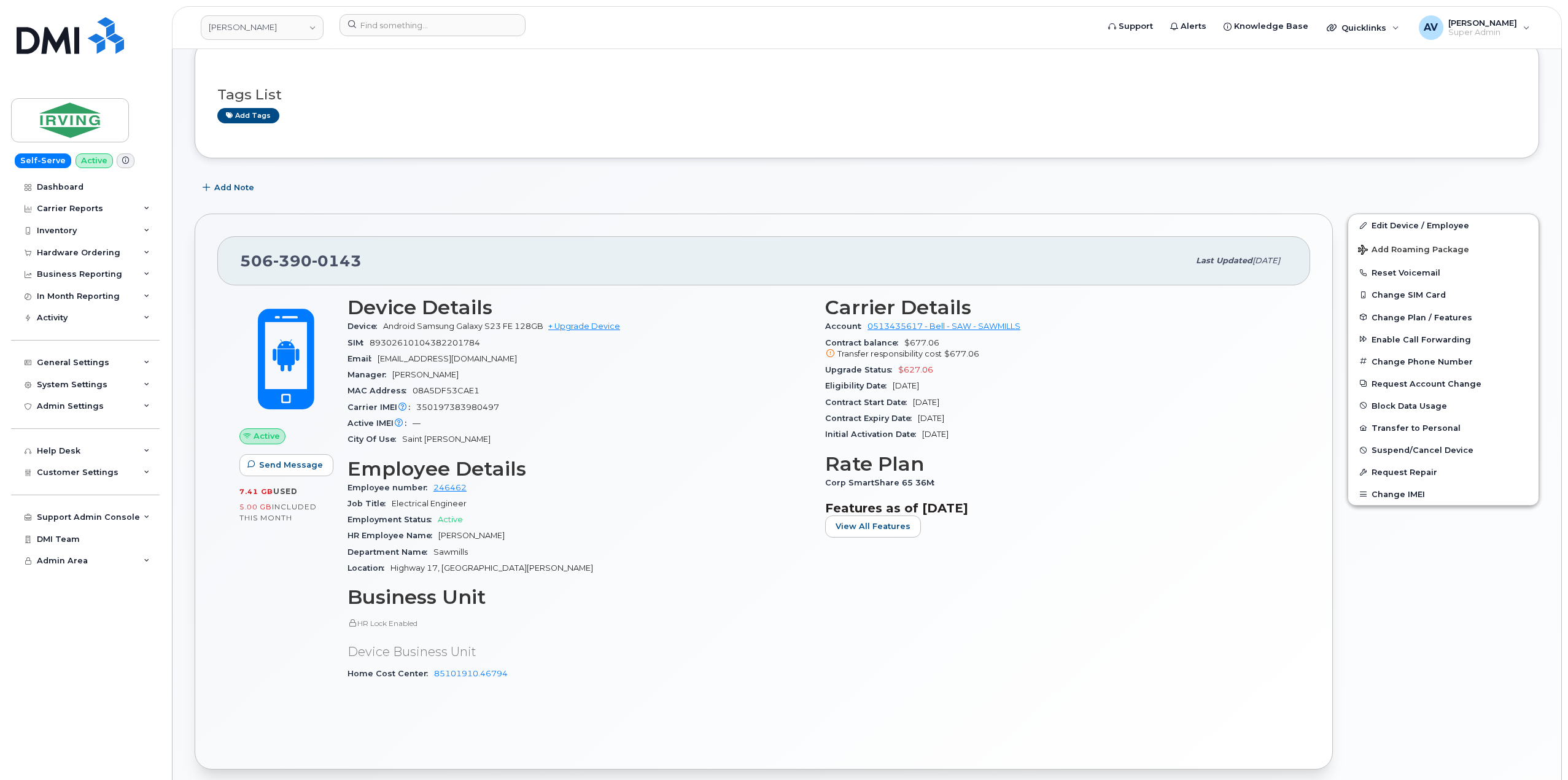
scroll to position [0, 0]
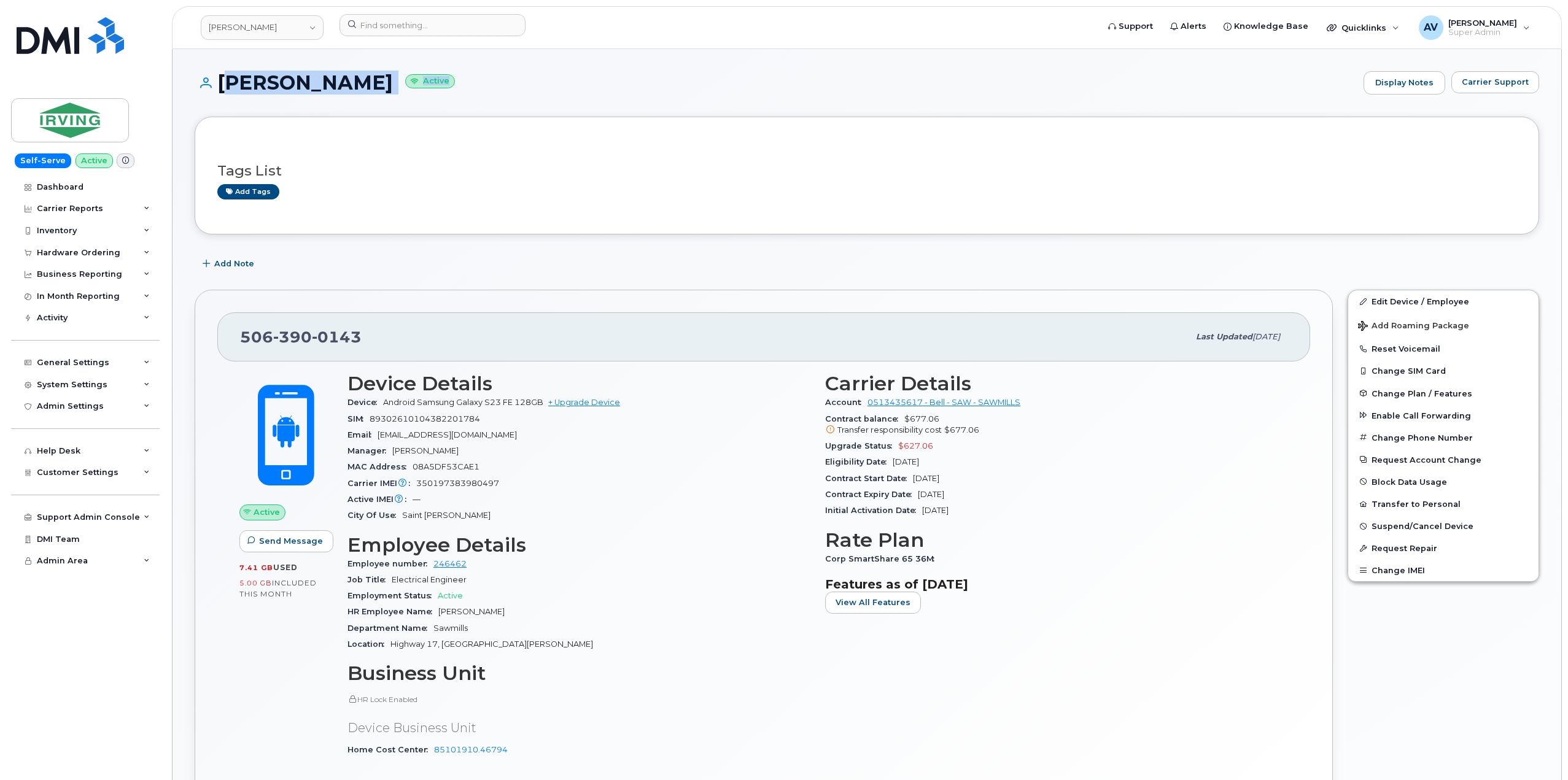
drag, startPoint x: 222, startPoint y: 78, endPoint x: 462, endPoint y: 87, distance: 240.2
click at [462, 87] on h1 "Muhammad Saad Active" at bounding box center [776, 82] width 1163 height 21
copy h1 "Muhammad Saad Active"
